Goal: Task Accomplishment & Management: Manage account settings

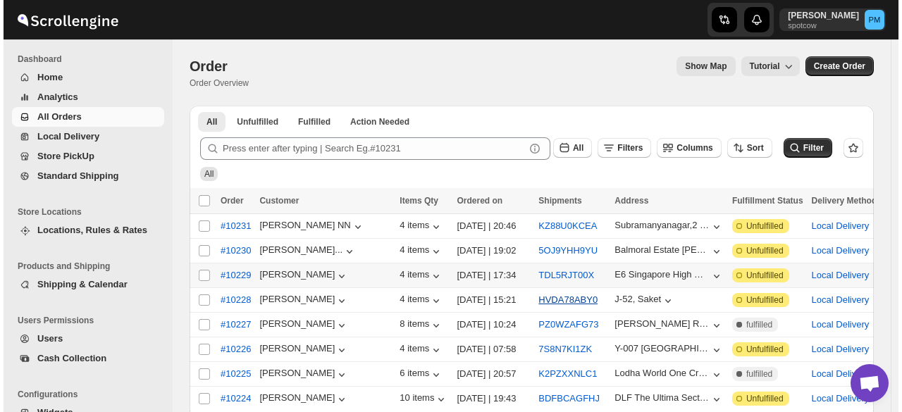
scroll to position [70, 0]
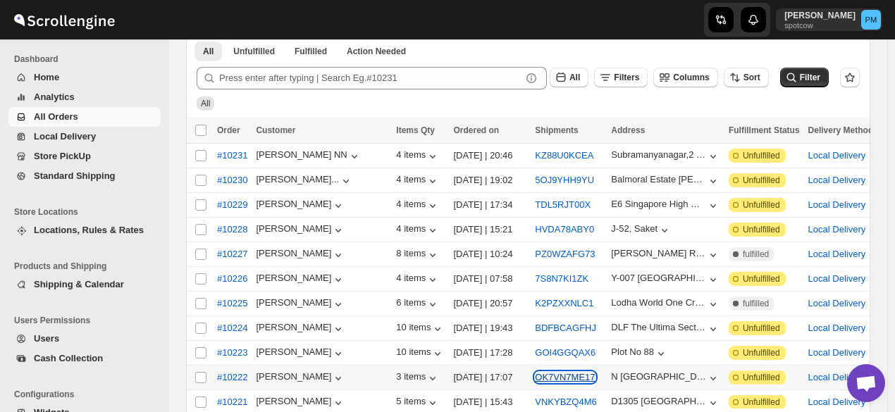
click at [535, 373] on button "OK7VN7ME17" at bounding box center [565, 377] width 60 height 11
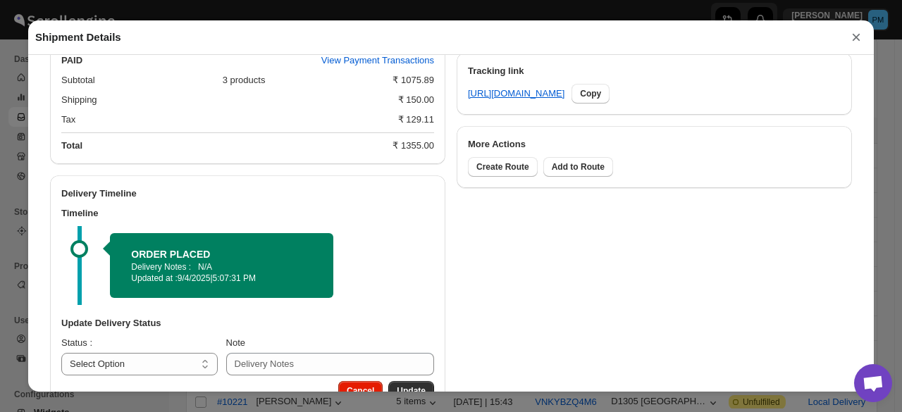
scroll to position [717, 0]
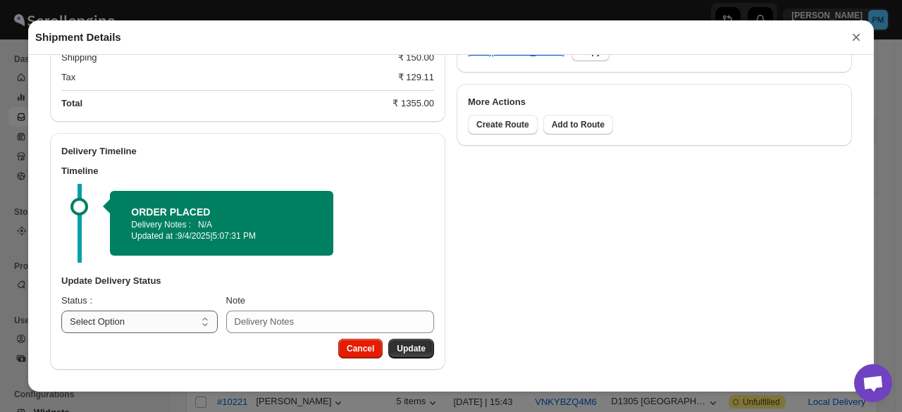
click at [200, 315] on select "Select Option PICKED UP OUT FOR DELIVERY RESCHEDULE DELIVERED CANCELLED" at bounding box center [139, 322] width 156 height 23
select select "PICKED_UP"
click at [61, 311] on select "Select Option PICKED UP OUT FOR DELIVERY RESCHEDULE DELIVERED CANCELLED" at bounding box center [139, 322] width 156 height 23
click at [409, 348] on span "Pick Products" at bounding box center [397, 348] width 56 height 11
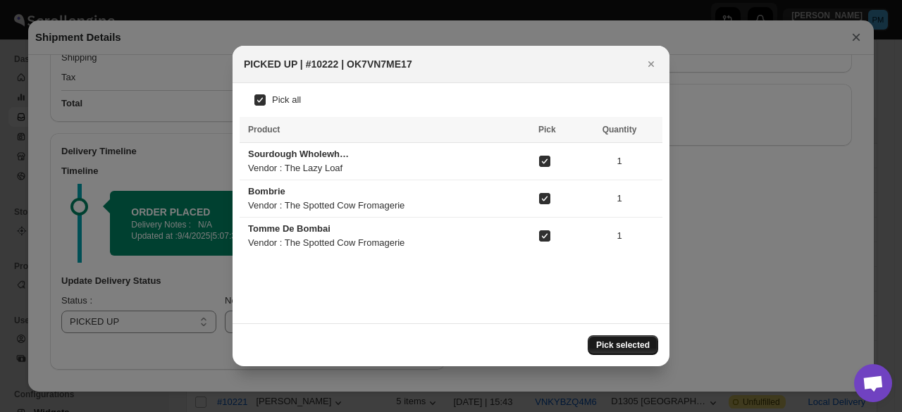
click at [638, 342] on span "Pick selected" at bounding box center [623, 345] width 54 height 11
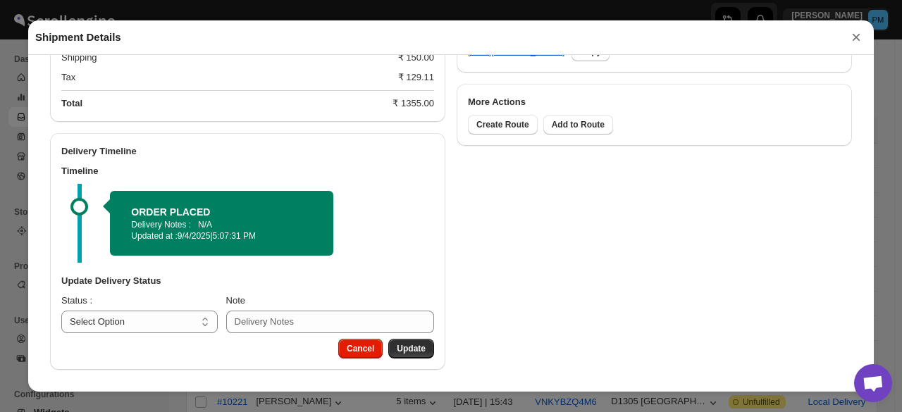
scroll to position [672, 0]
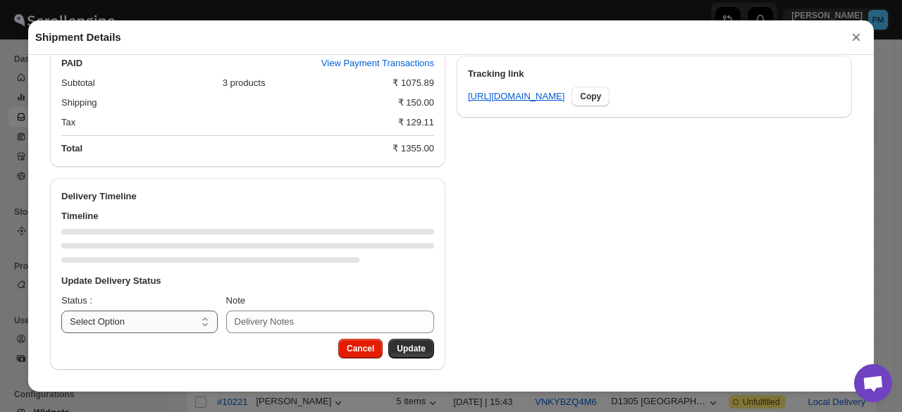
click at [182, 322] on div "Delivery Timeline Timeline Update Delivery Status Status : Select Option PICKED…" at bounding box center [247, 274] width 395 height 192
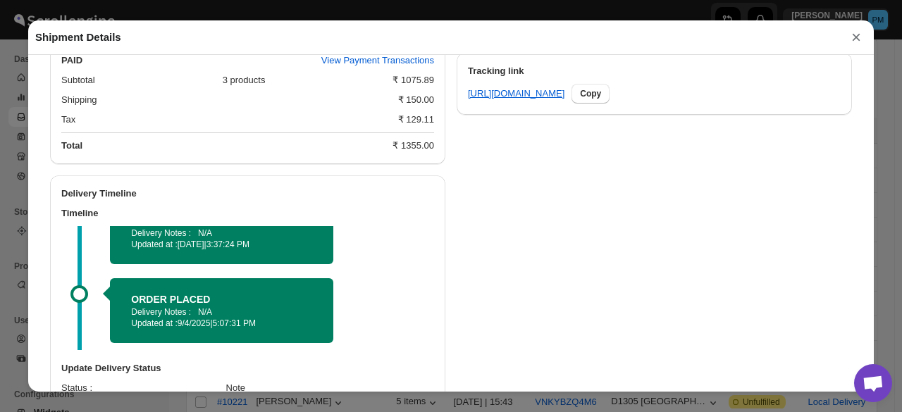
scroll to position [762, 0]
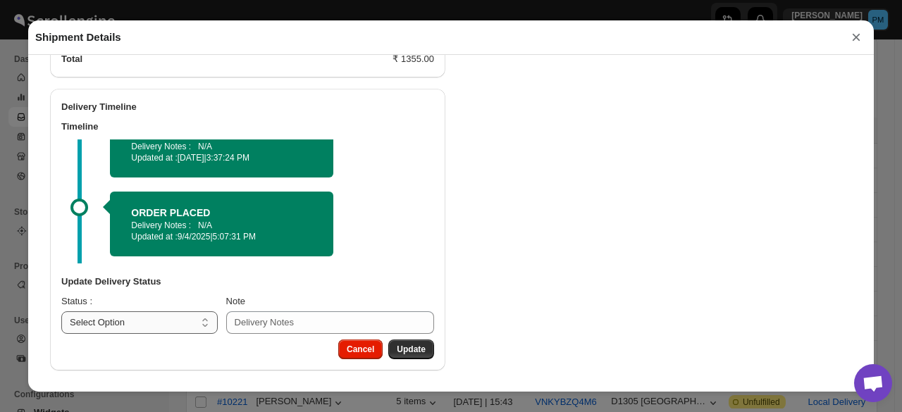
click at [162, 317] on select "Select Option PICKED UP OUT FOR DELIVERY RESCHEDULE DELIVERED CANCELLED" at bounding box center [139, 322] width 156 height 23
select select "OUT_FOR_DELIVERY"
click at [61, 311] on select "Select Option PICKED UP OUT FOR DELIVERY RESCHEDULE DELIVERED CANCELLED" at bounding box center [139, 322] width 156 height 23
click at [406, 349] on span "Update" at bounding box center [411, 349] width 29 height 11
select select
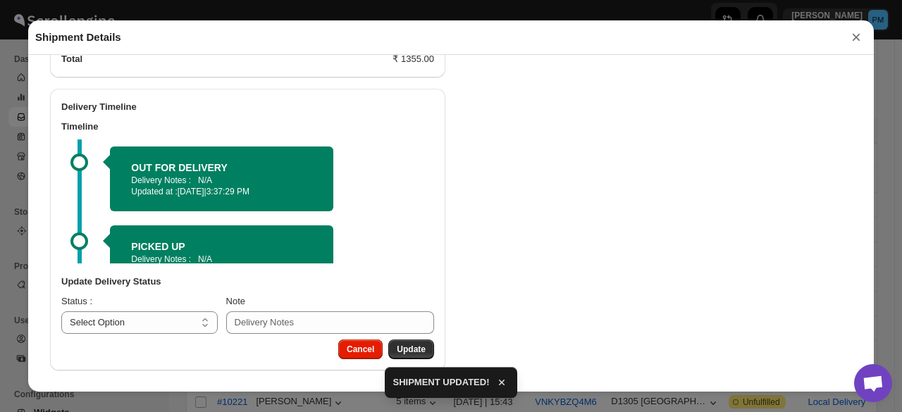
click at [858, 39] on button "×" at bounding box center [855, 37] width 21 height 20
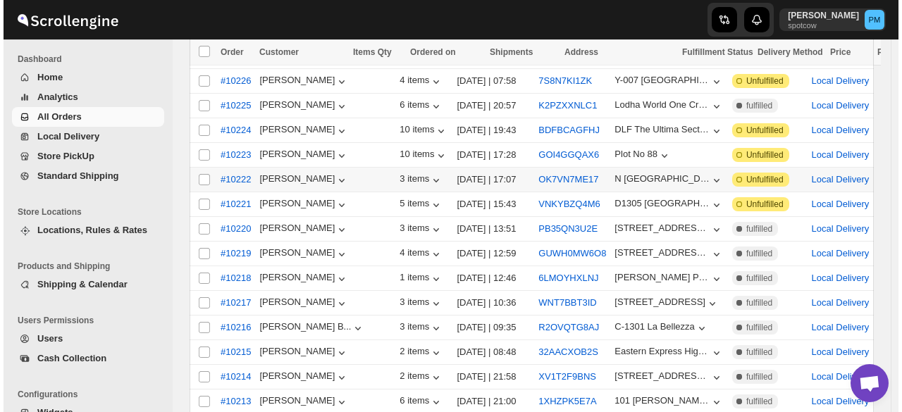
scroll to position [282, 0]
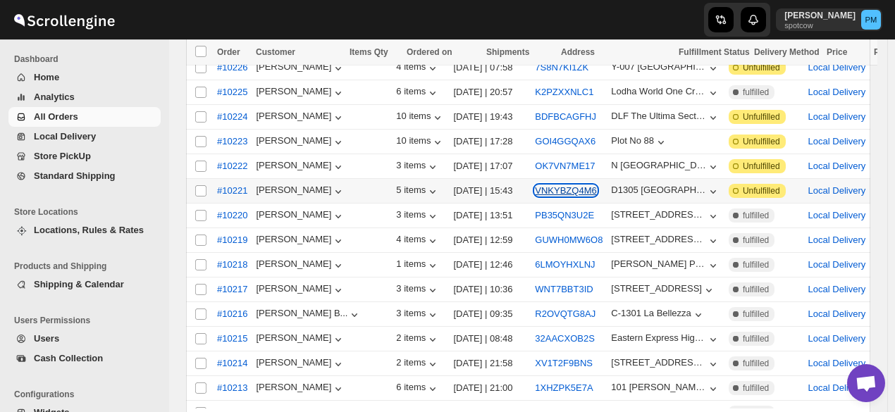
click at [535, 185] on button "VNKYBZQ4M6" at bounding box center [565, 190] width 61 height 11
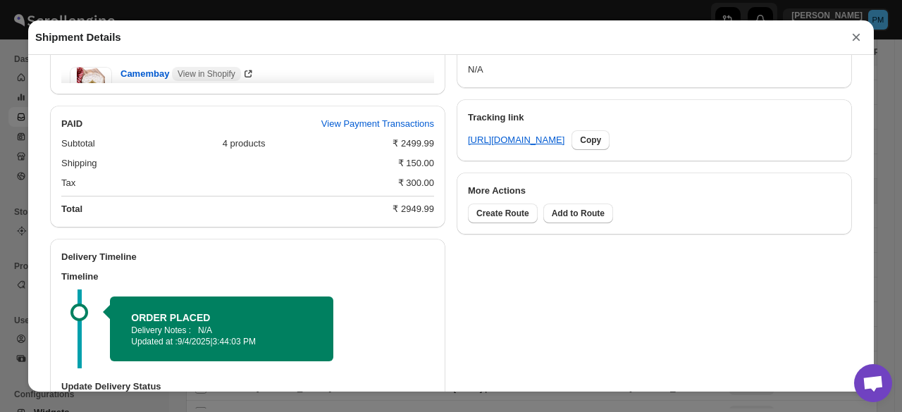
scroll to position [734, 0]
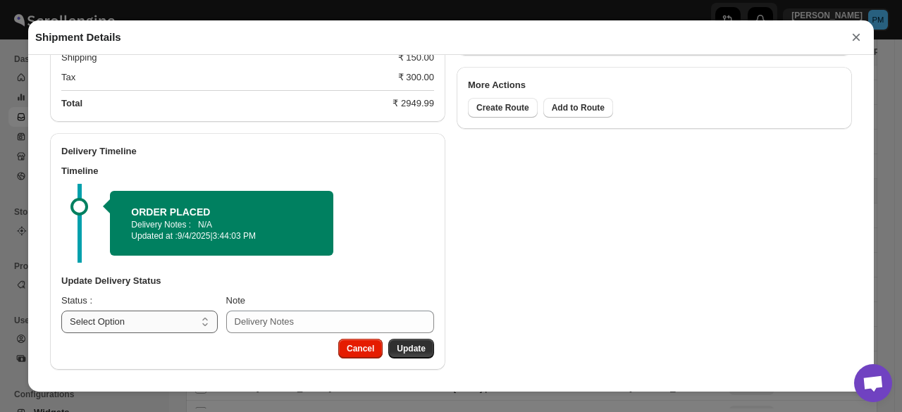
click at [184, 319] on select "Select Option PICKED UP OUT FOR DELIVERY RESCHEDULE DELIVERED CANCELLED" at bounding box center [139, 322] width 156 height 23
select select "PICKED_UP"
click at [61, 311] on select "Select Option PICKED UP OUT FOR DELIVERY RESCHEDULE DELIVERED CANCELLED" at bounding box center [139, 322] width 156 height 23
click at [395, 347] on span "Pick Products" at bounding box center [397, 348] width 56 height 11
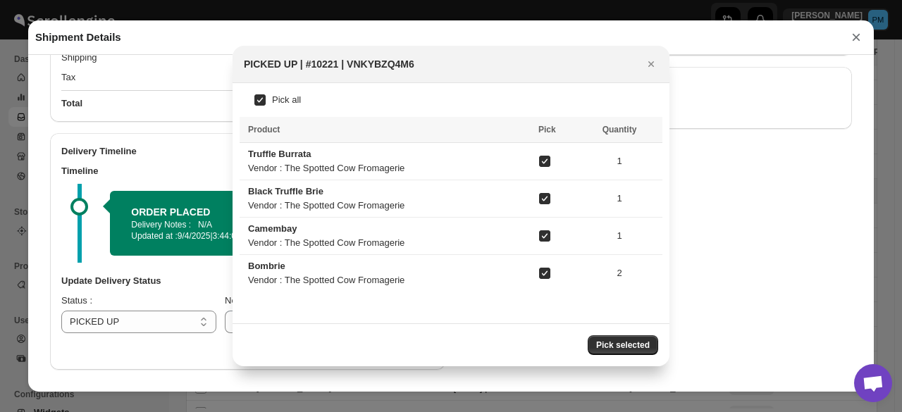
click at [621, 339] on button "Pick selected" at bounding box center [623, 345] width 70 height 20
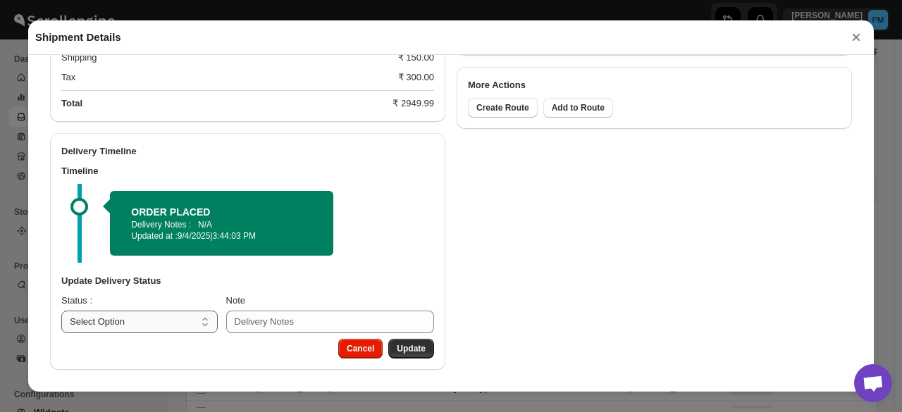
click at [174, 318] on select "Select Option PICKED UP OUT FOR DELIVERY RESCHEDULE DELIVERED CANCELLED" at bounding box center [139, 322] width 156 height 23
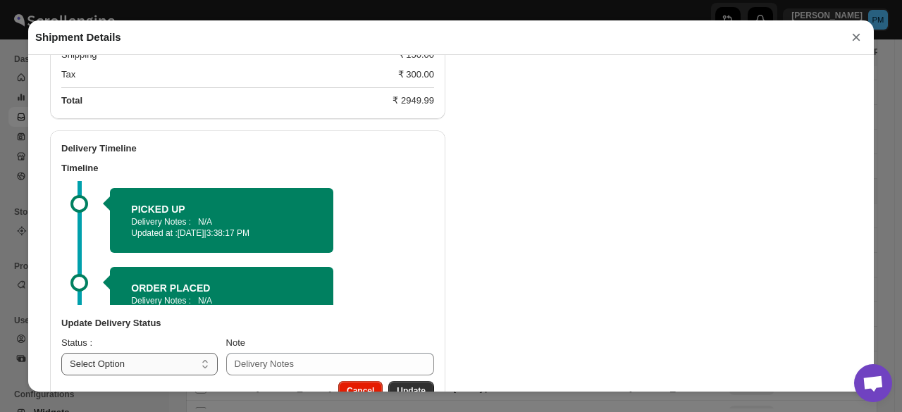
select select "OUT_FOR_DELIVERY"
click at [61, 355] on select "Select Option PICKED UP OUT FOR DELIVERY RESCHEDULE DELIVERED CANCELLED" at bounding box center [139, 364] width 156 height 23
click at [419, 385] on button "Update" at bounding box center [411, 391] width 46 height 20
select select
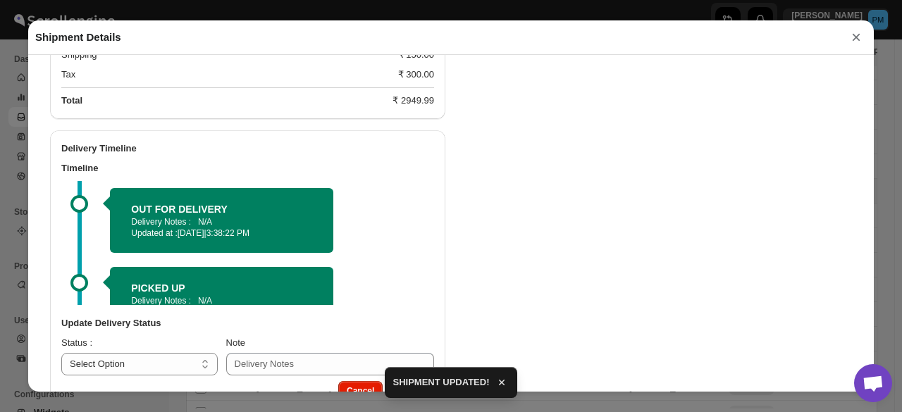
click at [860, 35] on button "×" at bounding box center [855, 37] width 21 height 20
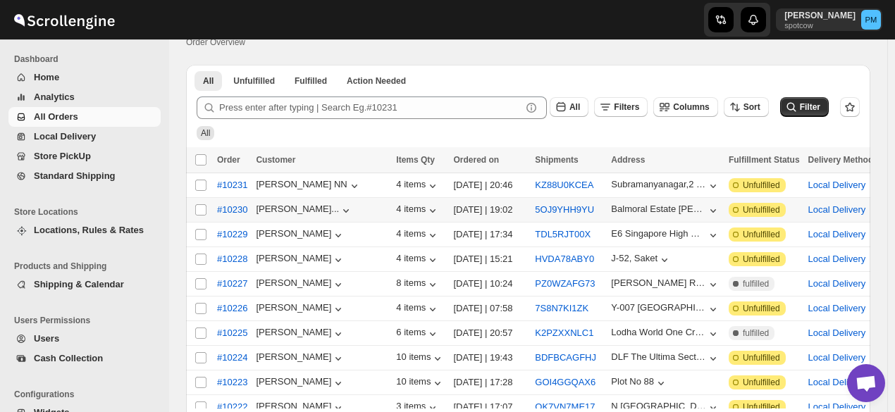
scroll to position [0, 0]
